Goal: Find specific page/section: Find specific page/section

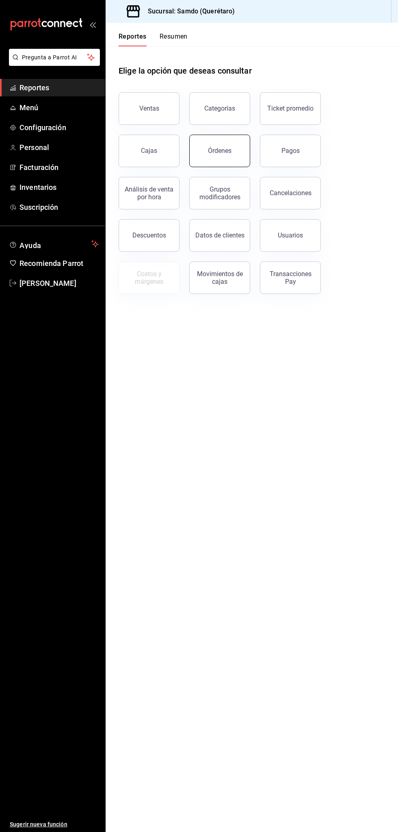
click at [232, 150] on button "Órdenes" at bounding box center [219, 151] width 61 height 33
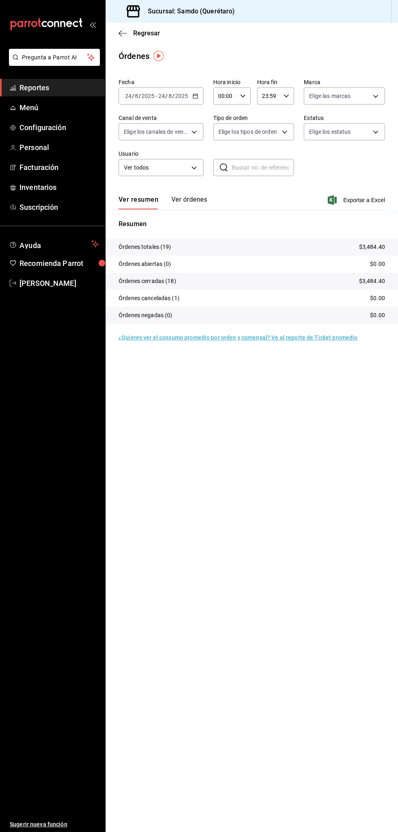
click at [204, 202] on button "Ver órdenes" at bounding box center [190, 202] width 36 height 14
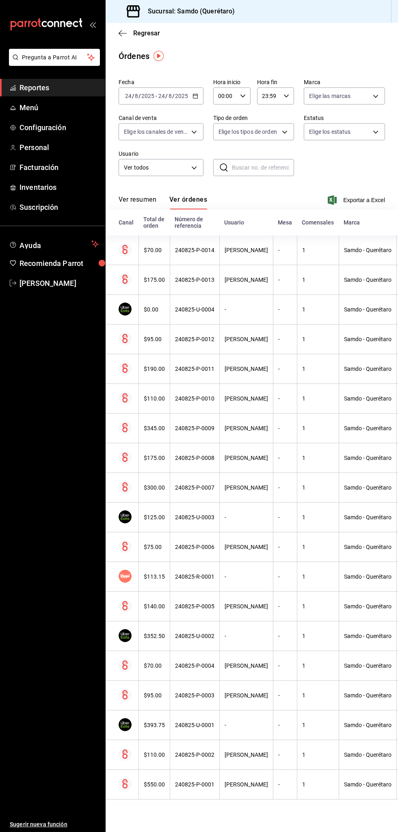
click at [152, 199] on button "Ver resumen" at bounding box center [138, 202] width 38 height 14
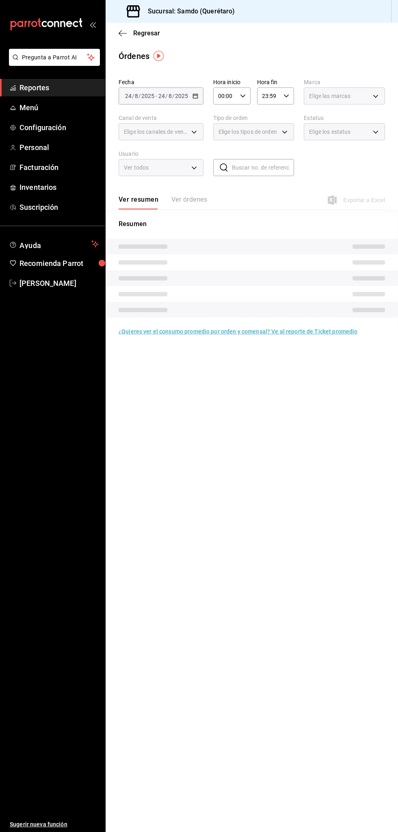
click at [73, 79] on link "Reportes" at bounding box center [52, 87] width 105 height 17
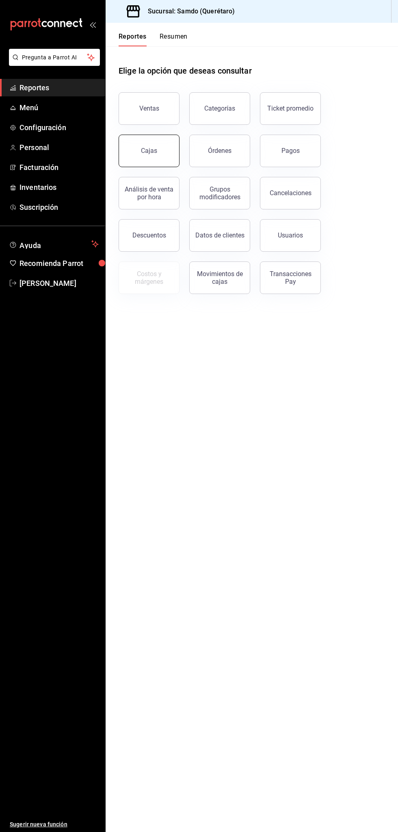
click at [161, 147] on button "Cajas" at bounding box center [149, 151] width 61 height 33
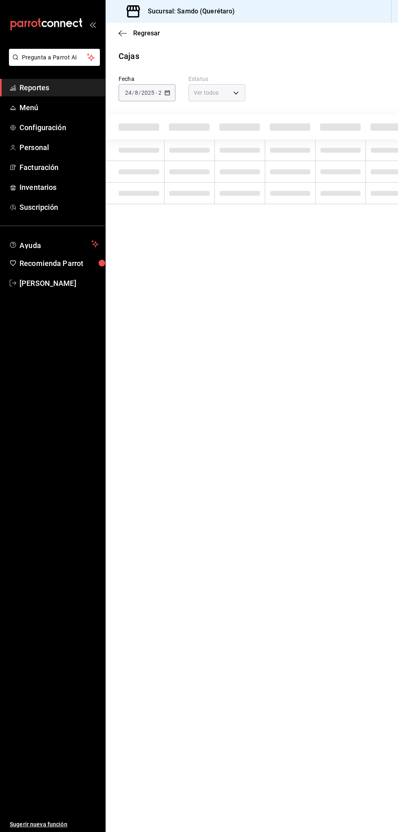
click at [76, 90] on span "Reportes" at bounding box center [59, 87] width 79 height 11
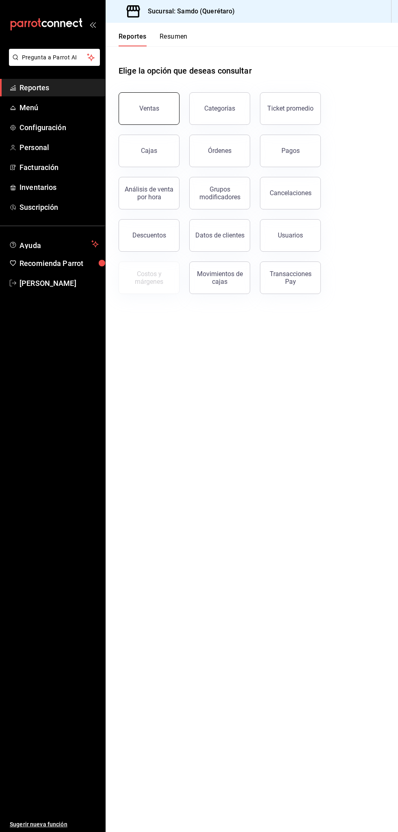
click at [142, 100] on button "Ventas" at bounding box center [149, 108] width 61 height 33
